Goal: Information Seeking & Learning: Learn about a topic

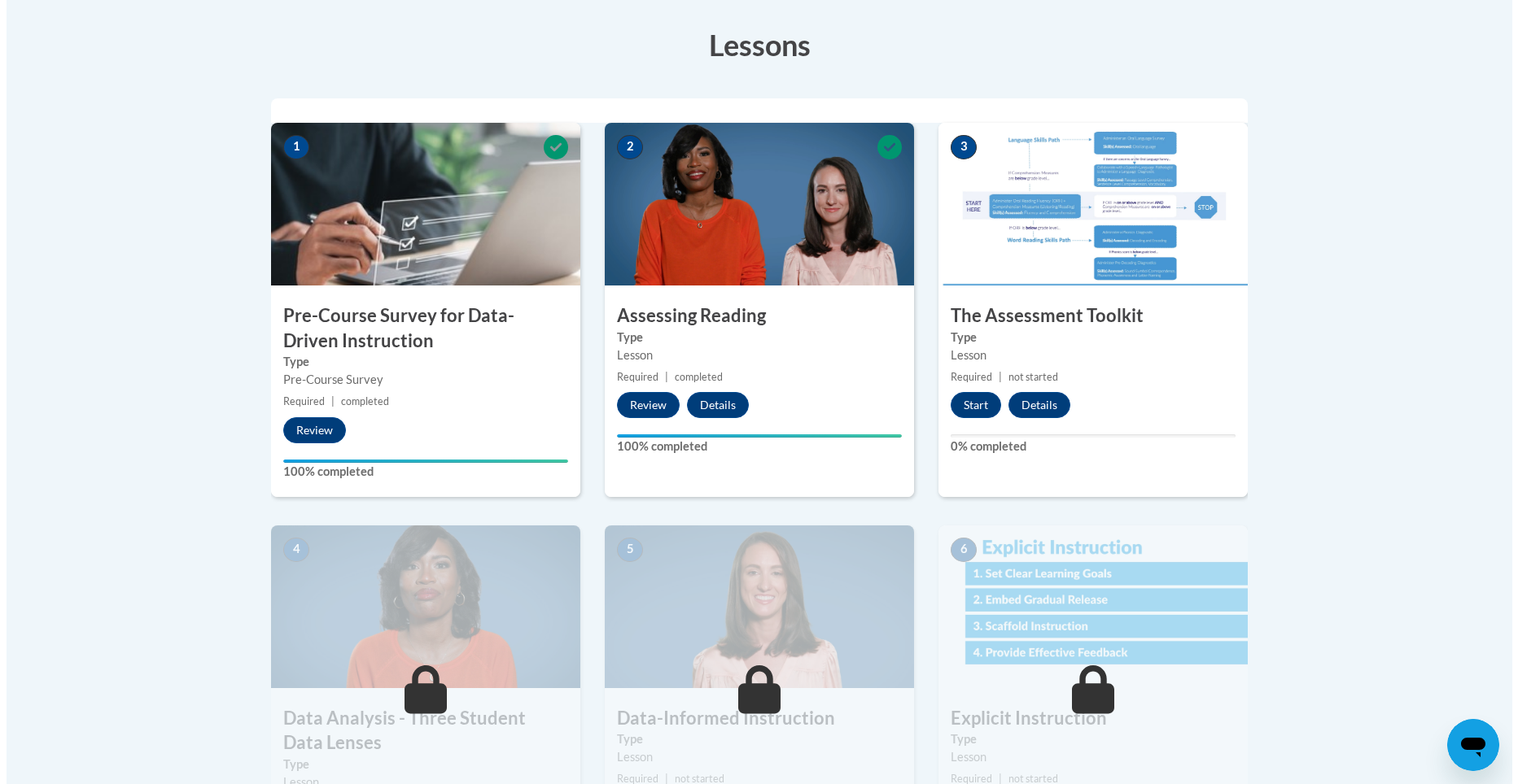
scroll to position [407, 0]
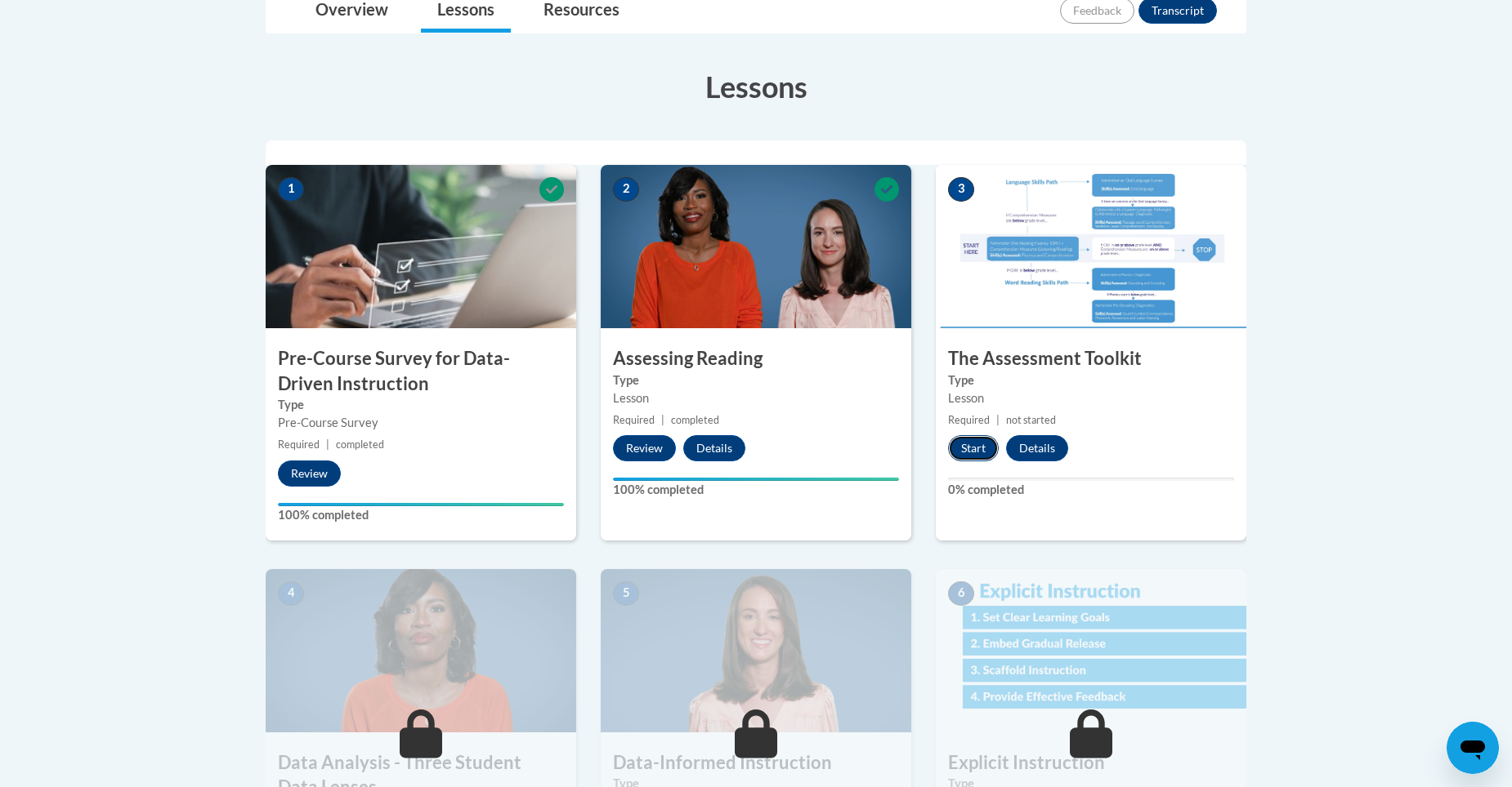
click at [972, 445] on button "Start" at bounding box center [973, 448] width 50 height 26
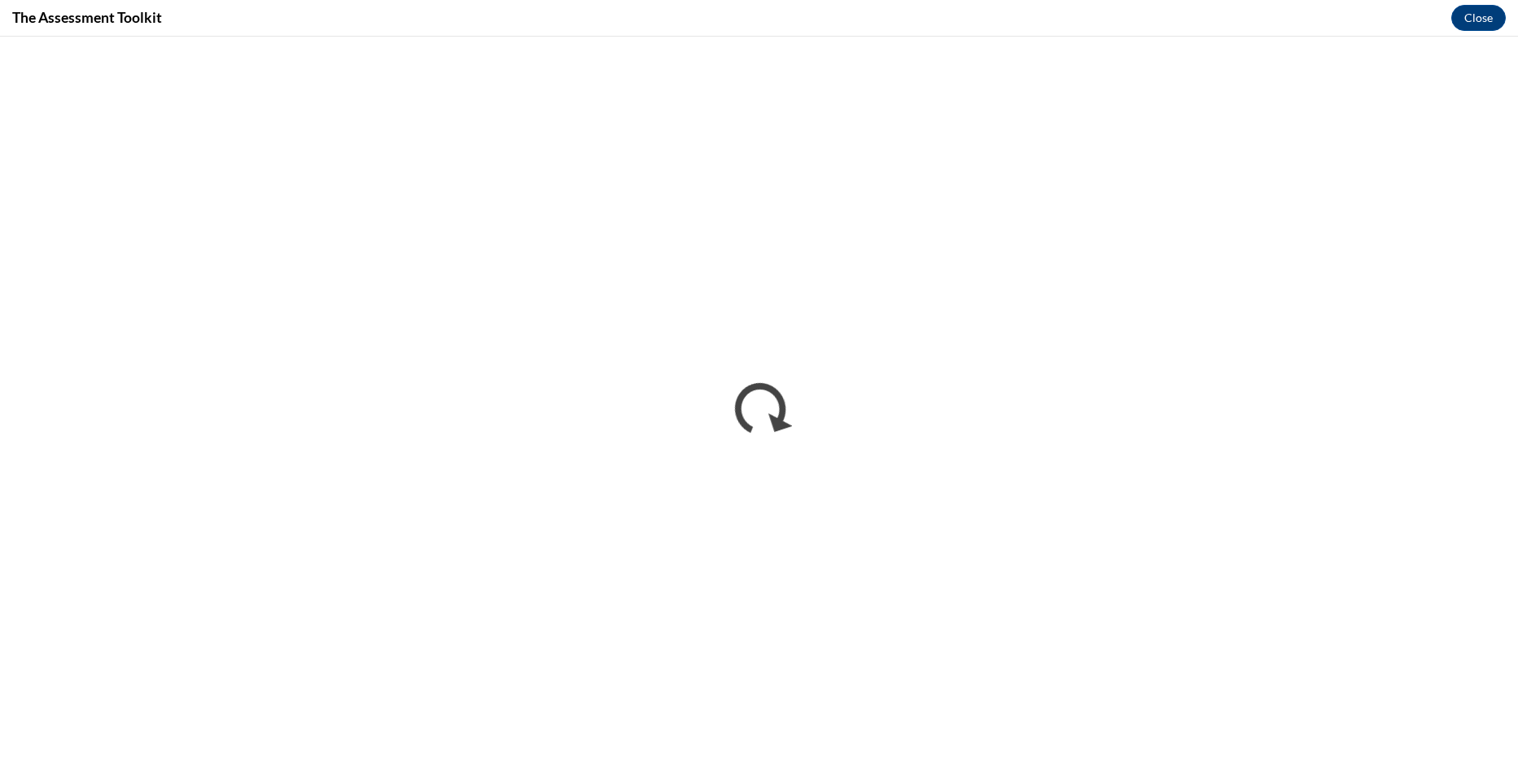
scroll to position [0, 0]
